Goal: Task Accomplishment & Management: Use online tool/utility

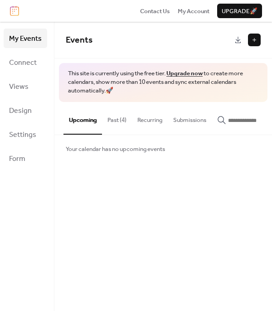
click at [116, 124] on button "Past (4)" at bounding box center [117, 118] width 30 height 32
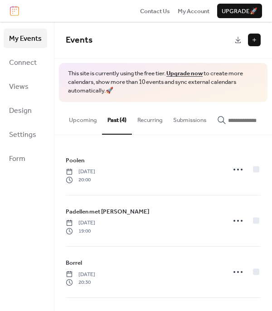
click at [258, 38] on button at bounding box center [254, 40] width 13 height 13
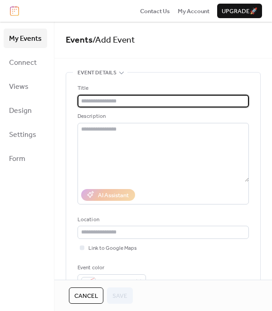
scroll to position [225, 0]
